Goal: Task Accomplishment & Management: Manage account settings

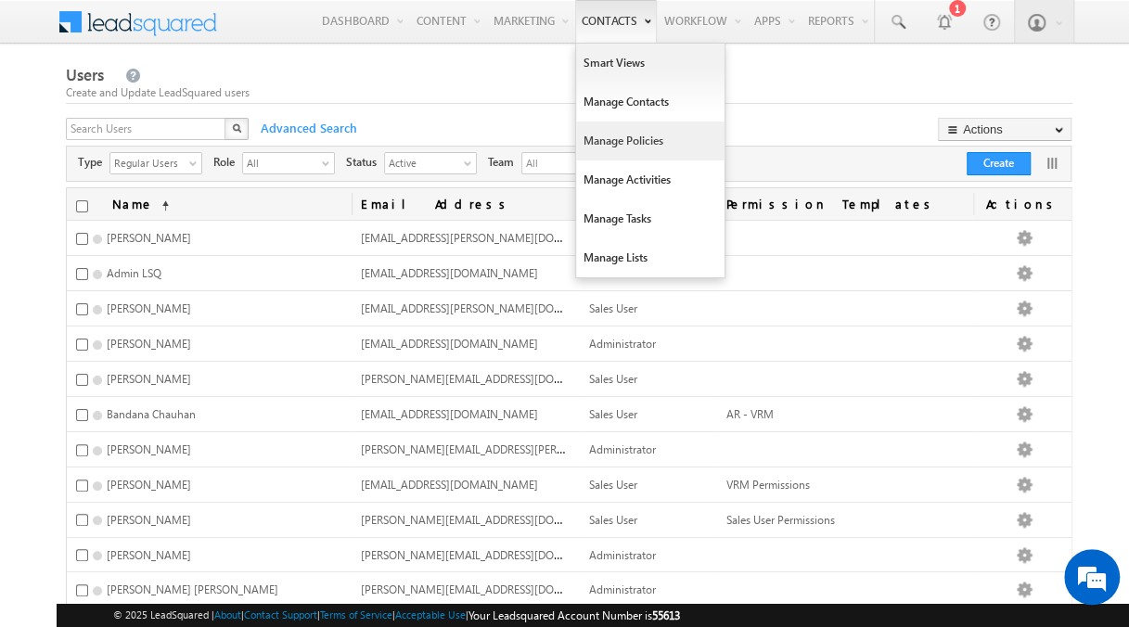
click at [651, 145] on link "Manage Policies" at bounding box center [650, 141] width 148 height 39
click at [614, 138] on link "Manage Policies" at bounding box center [650, 141] width 148 height 39
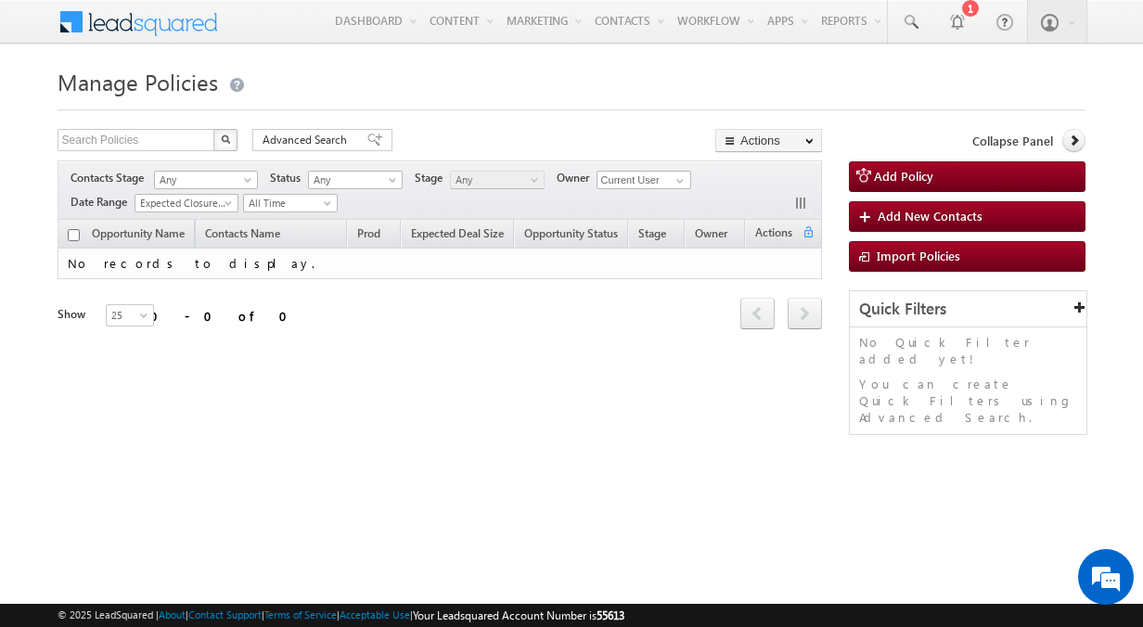
click at [716, 435] on div "Manage Policies Search Policies X 0 results found Advanced Search Advanced sear…" at bounding box center [572, 294] width 1029 height 464
click at [633, 434] on div "Manage Policies Search Policies X 0 results found Advanced Search Advanced sear…" at bounding box center [572, 294] width 1029 height 464
click at [703, 380] on div "Search Policies X 0 results found Advanced Search Advanced search results Actio…" at bounding box center [572, 291] width 1029 height 325
click at [916, 451] on div "Manage Policies Search Policies X 0 results found Advanced Search Advanced sear…" at bounding box center [572, 294] width 1029 height 464
click at [966, 24] on div at bounding box center [956, 21] width 19 height 19
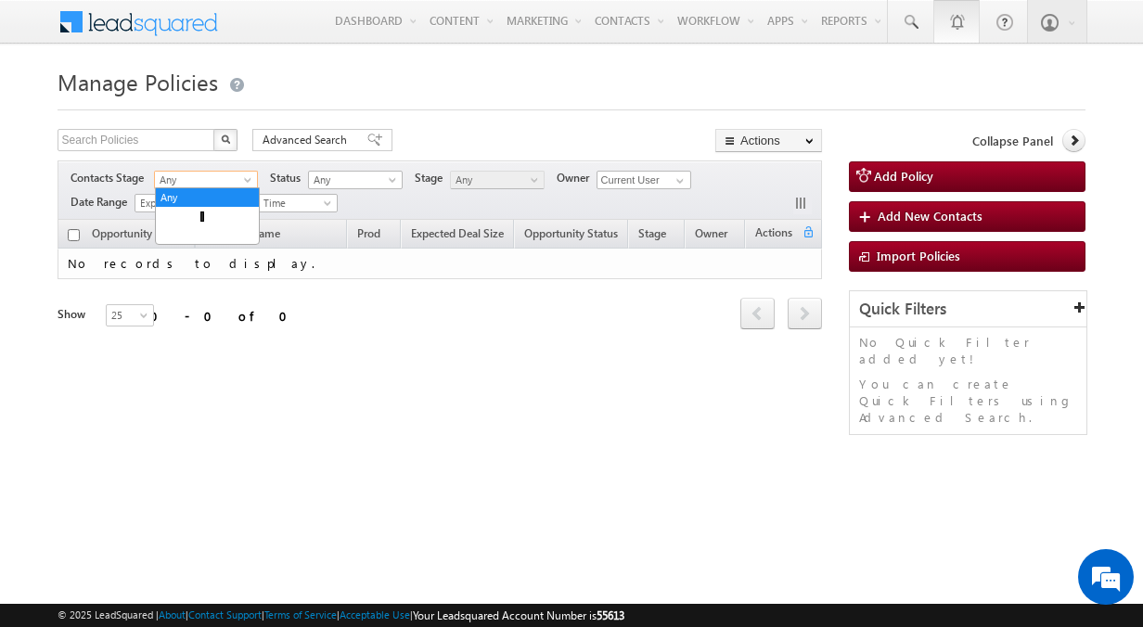
click at [186, 186] on span "Any" at bounding box center [203, 180] width 96 height 17
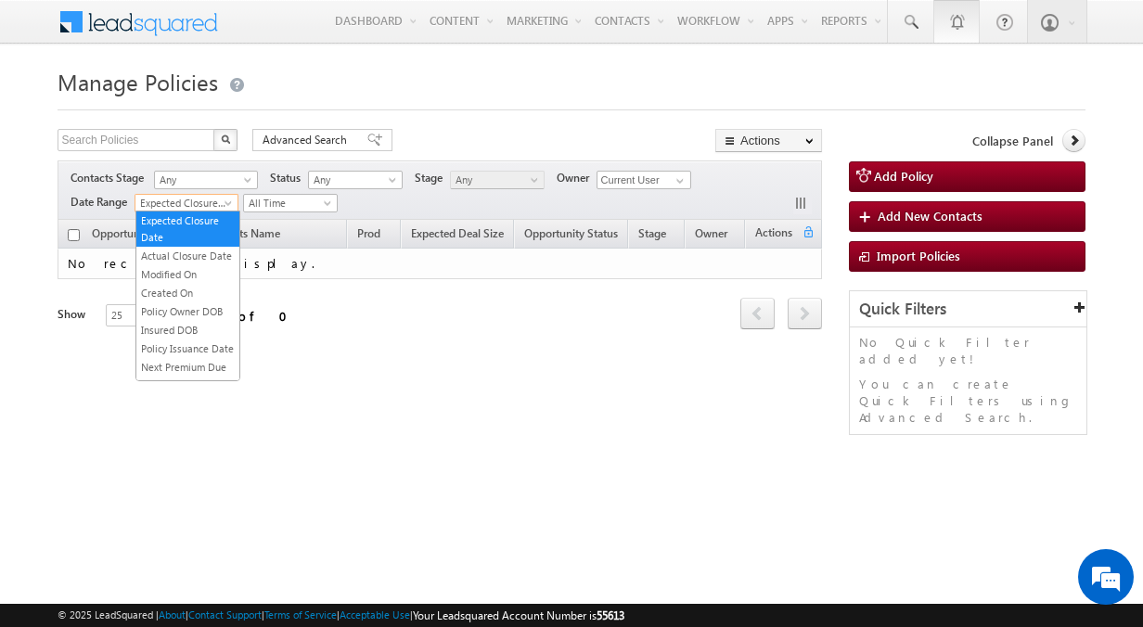
click at [185, 195] on span "Expected Closure Date" at bounding box center [183, 203] width 96 height 17
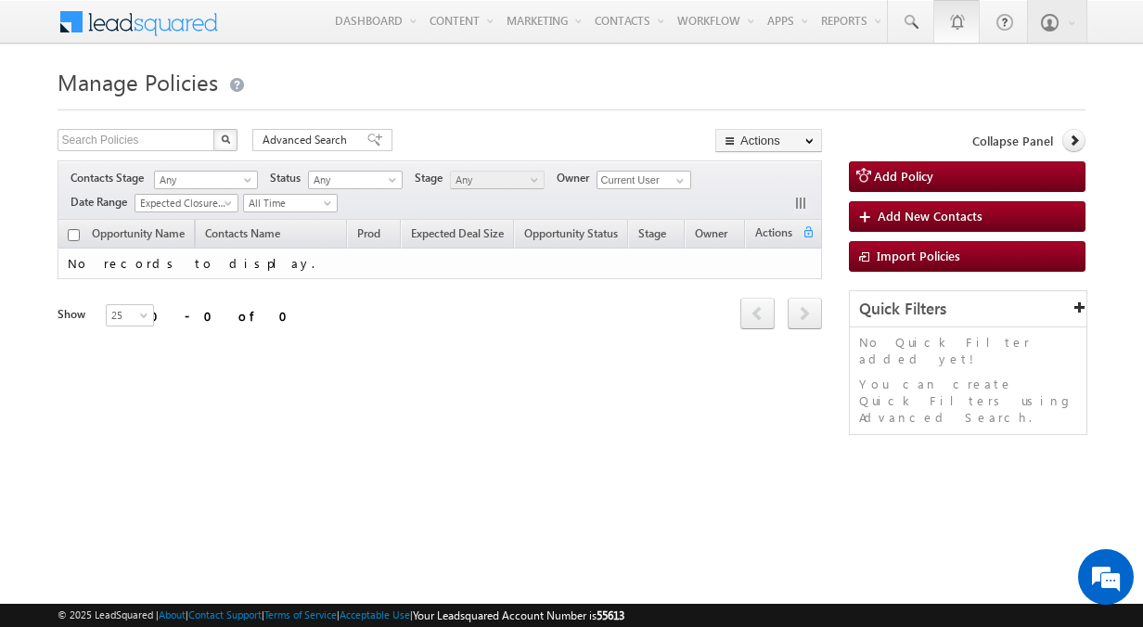
click at [345, 327] on div "Refresh first prev next last 0 - 0 of 0" at bounding box center [440, 305] width 765 height 53
click at [319, 195] on span "All Time" at bounding box center [288, 203] width 88 height 17
click at [410, 299] on div "Refresh first prev next last 0 - 0 of 0" at bounding box center [440, 305] width 765 height 53
click at [374, 173] on span "Any" at bounding box center [353, 180] width 88 height 17
click at [446, 313] on div "Refresh first prev next last 0 - 0 of 0" at bounding box center [440, 305] width 765 height 53
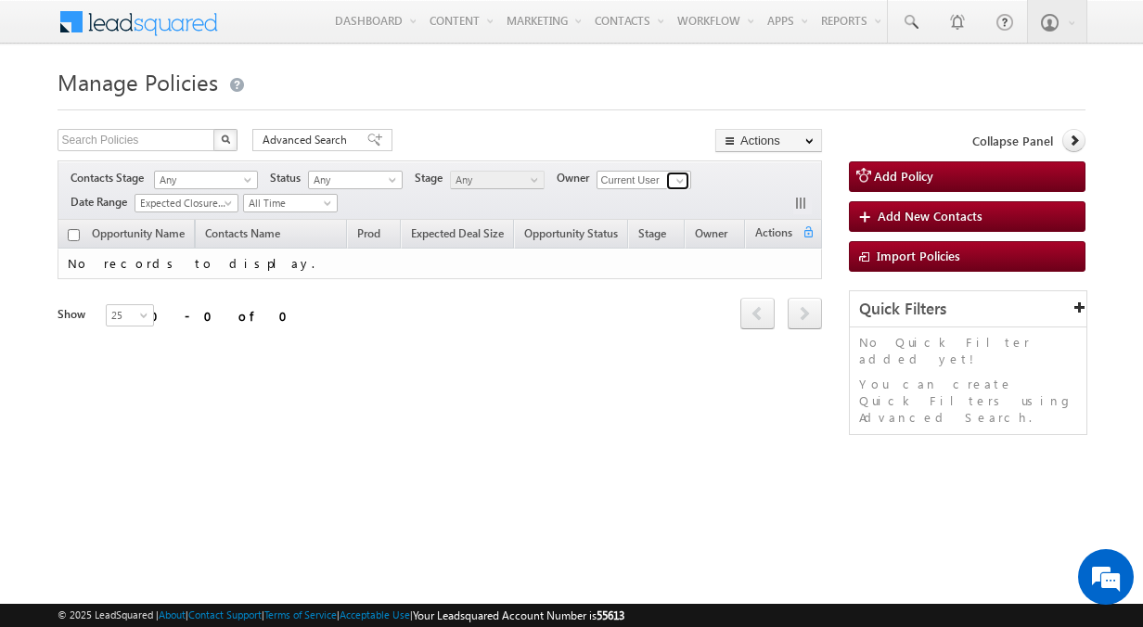
click at [666, 173] on link at bounding box center [677, 181] width 23 height 19
click at [486, 330] on div "Opportunity Name Contacts Name Prod Expected Deal Size Opportunity Status Stage…" at bounding box center [440, 286] width 765 height 133
drag, startPoint x: 992, startPoint y: 0, endPoint x: 555, endPoint y: 418, distance: 605.5
click at [555, 418] on div "Manage Policies Search Policies X 0 results found Advanced Search Advanced sear…" at bounding box center [572, 294] width 1029 height 464
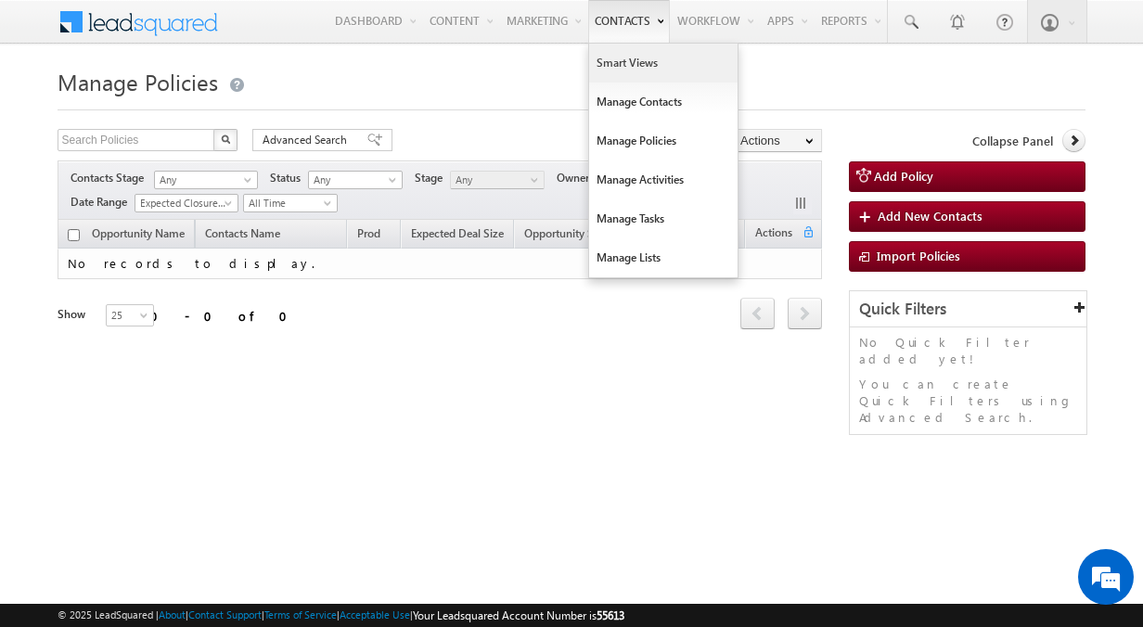
click at [647, 70] on link "Smart Views" at bounding box center [663, 63] width 148 height 39
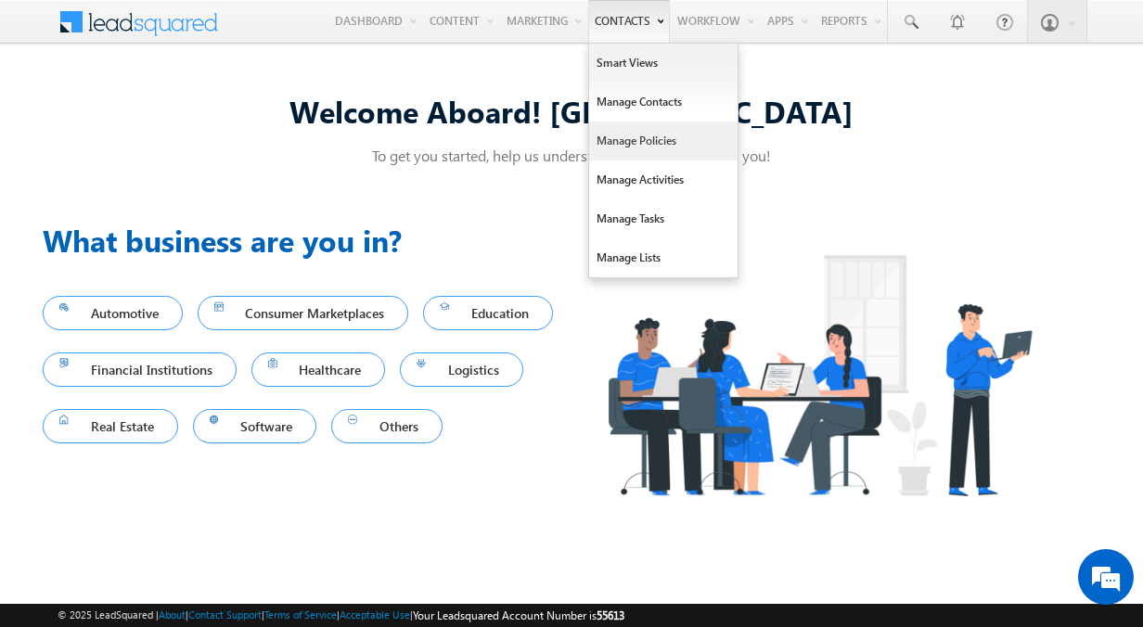
click at [633, 142] on link "Manage Policies" at bounding box center [663, 141] width 148 height 39
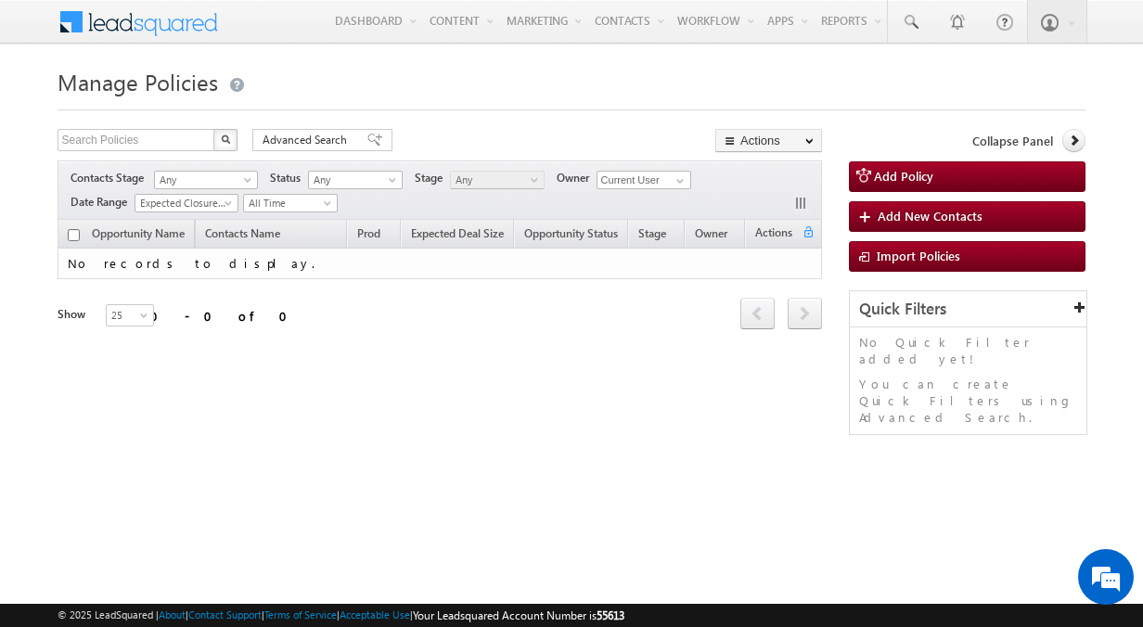
click at [208, 22] on span at bounding box center [150, 20] width 134 height 32
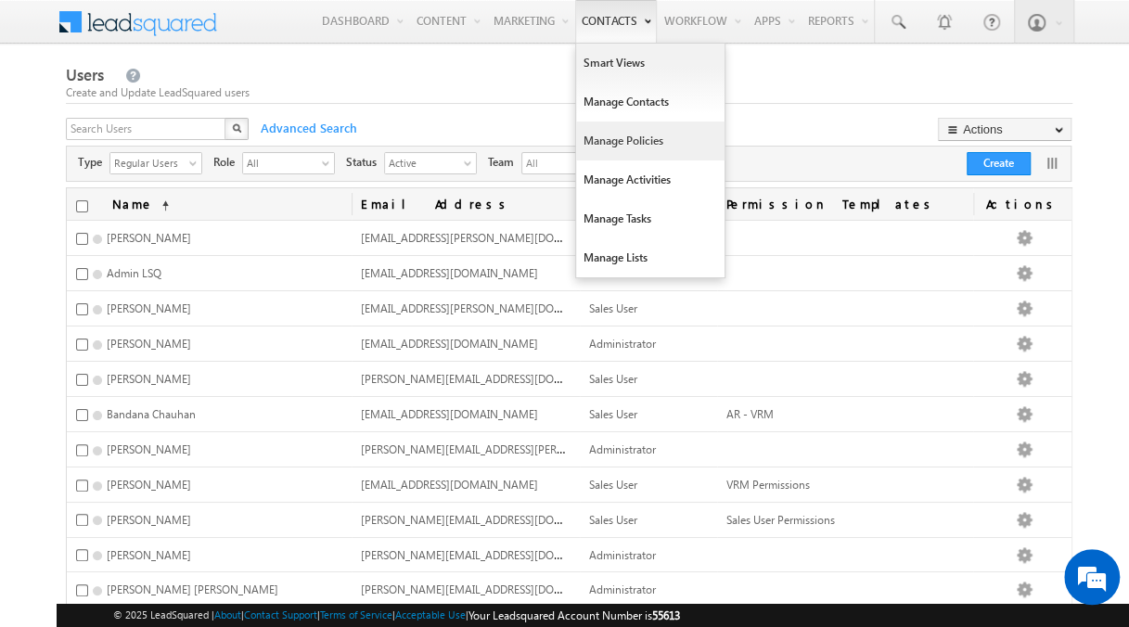
click at [618, 135] on link "Manage Policies" at bounding box center [650, 141] width 148 height 39
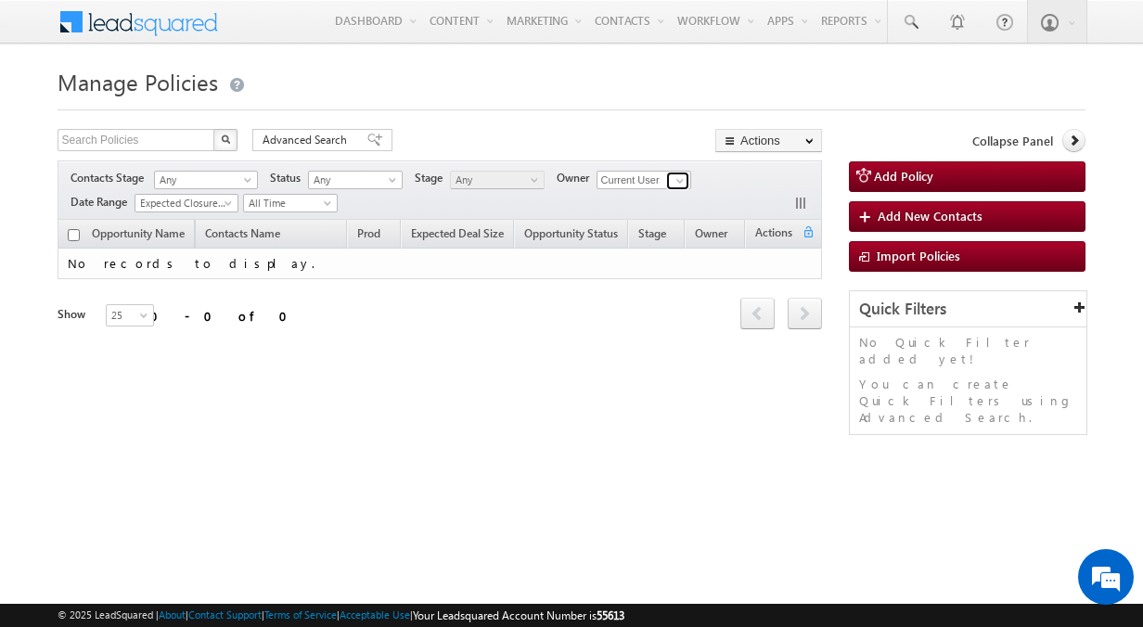
click at [683, 180] on span at bounding box center [679, 180] width 15 height 15
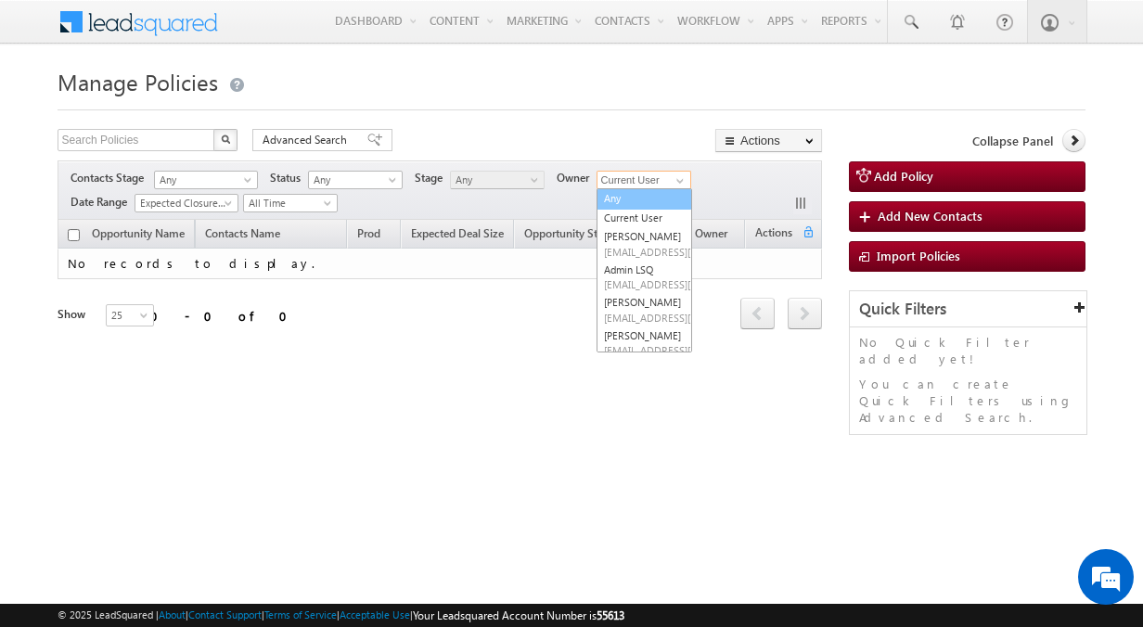
click at [623, 195] on link "Any" at bounding box center [644, 198] width 96 height 21
type input "Any"
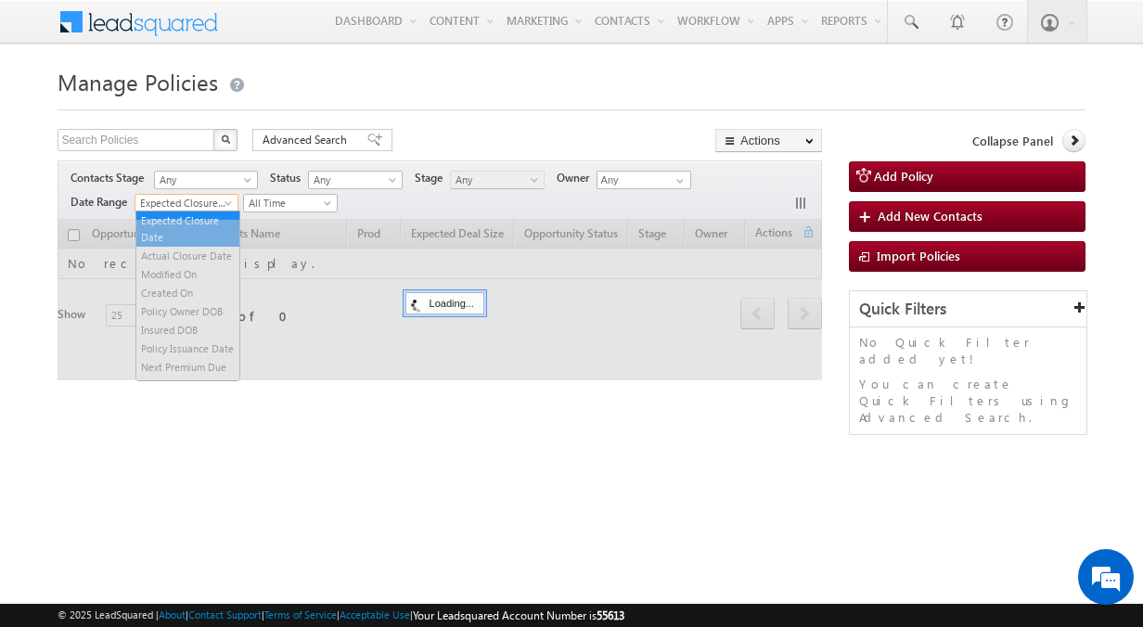
click at [232, 200] on span at bounding box center [230, 206] width 15 height 15
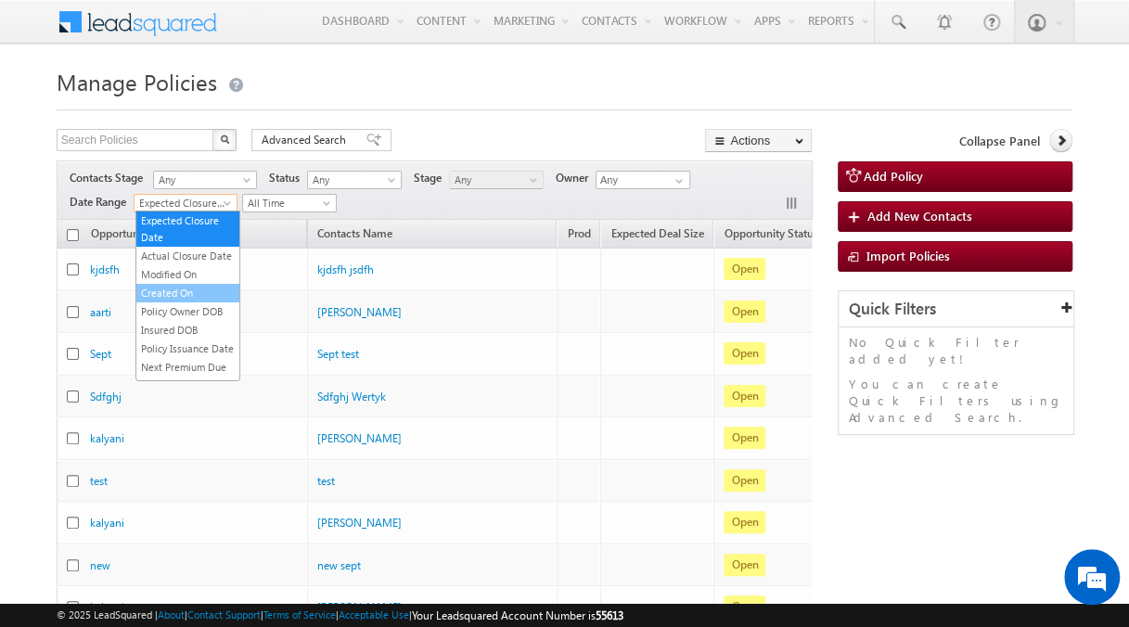
click at [191, 301] on link "Created On" at bounding box center [187, 293] width 103 height 17
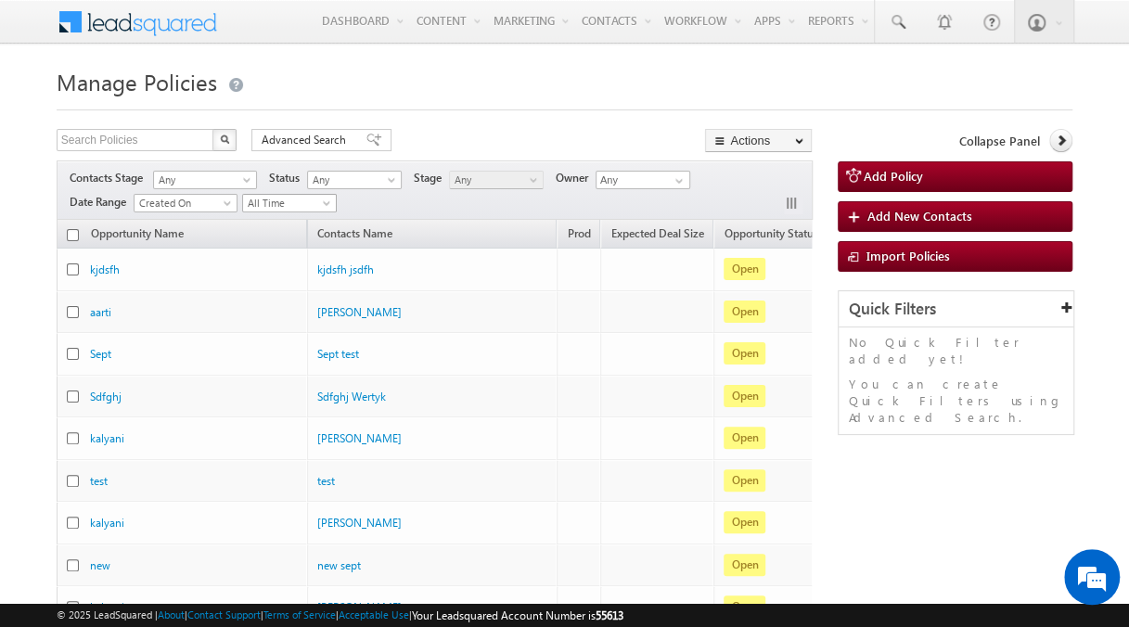
click at [319, 199] on span "All Time" at bounding box center [287, 203] width 88 height 17
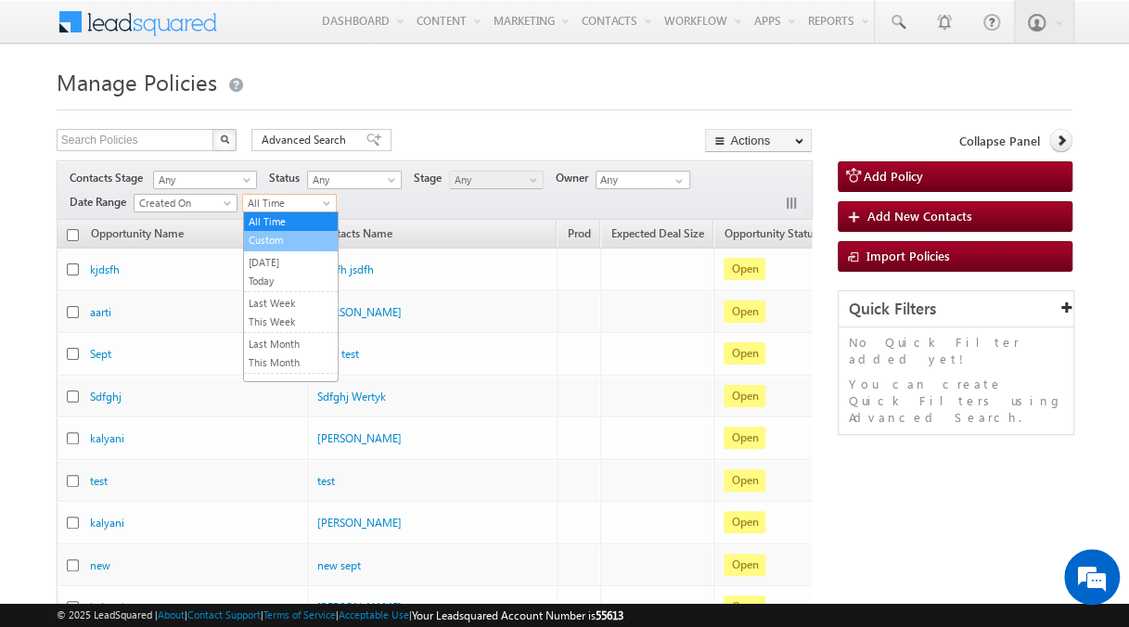
click at [306, 237] on link "Custom" at bounding box center [291, 240] width 94 height 17
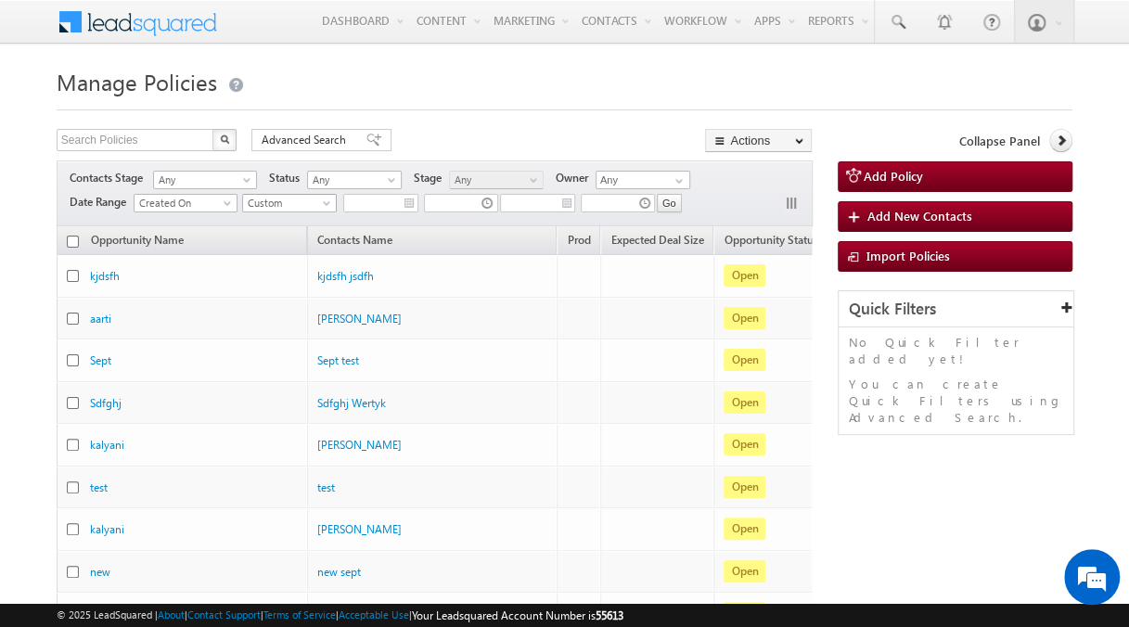
click at [323, 205] on span at bounding box center [328, 206] width 15 height 15
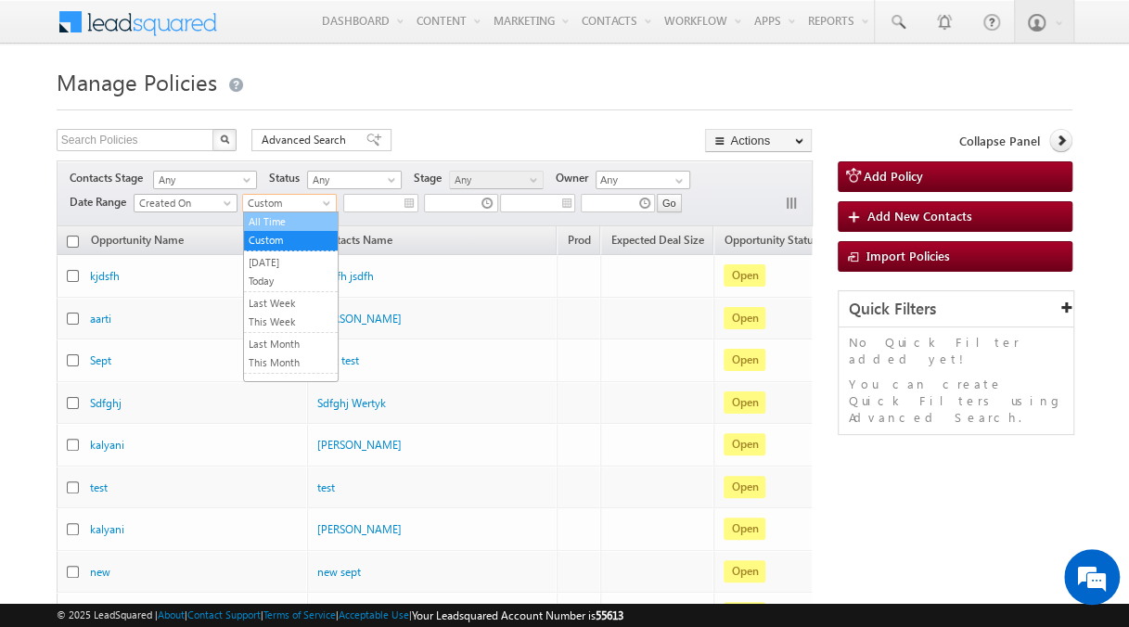
click at [302, 225] on link "All Time" at bounding box center [291, 221] width 94 height 17
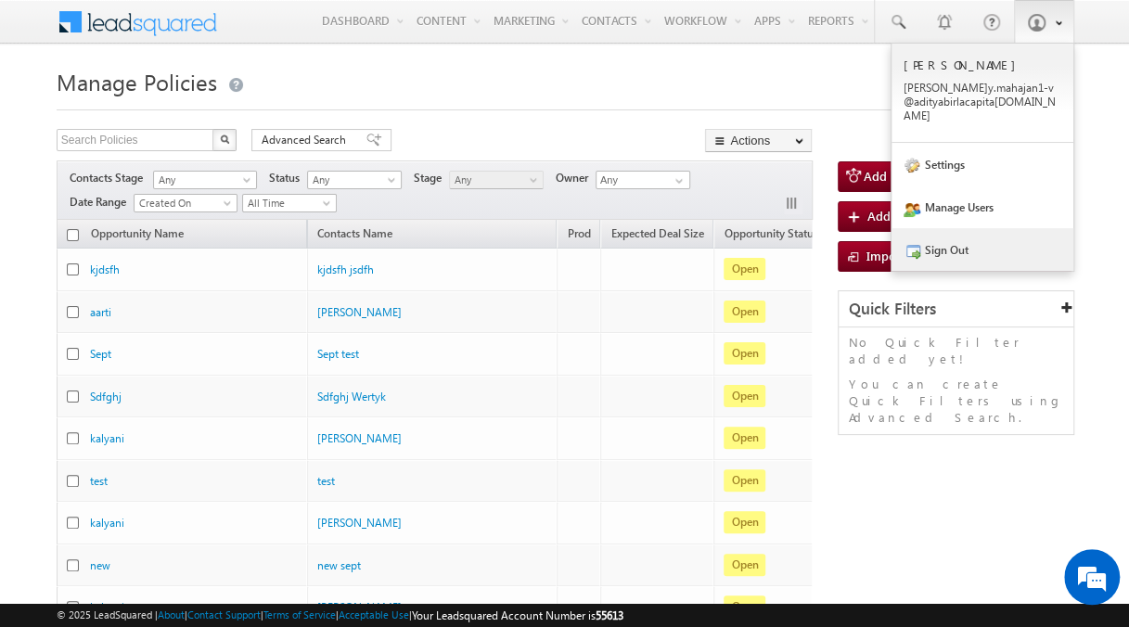
click at [950, 238] on link "Sign Out" at bounding box center [982, 249] width 182 height 43
